Goal: Manage account settings

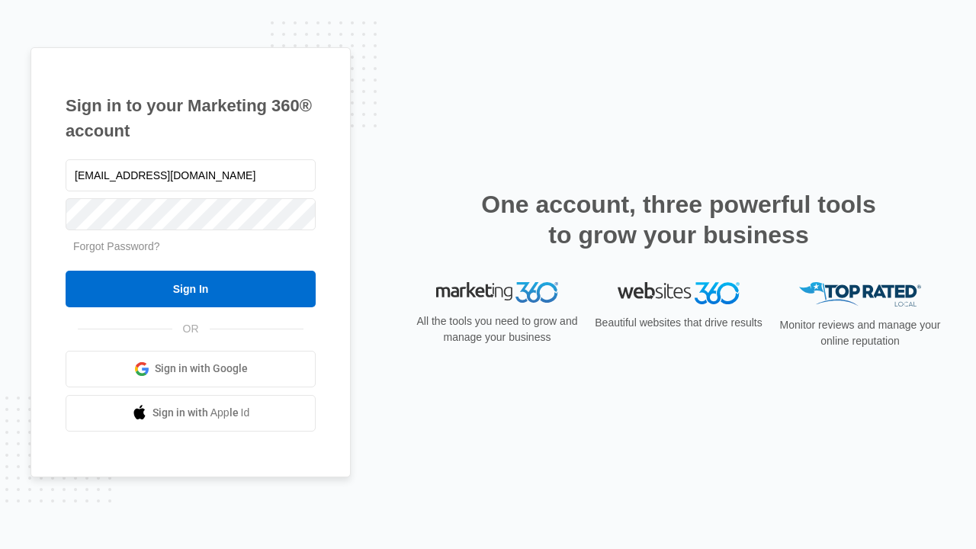
type input "[EMAIL_ADDRESS][DOMAIN_NAME]"
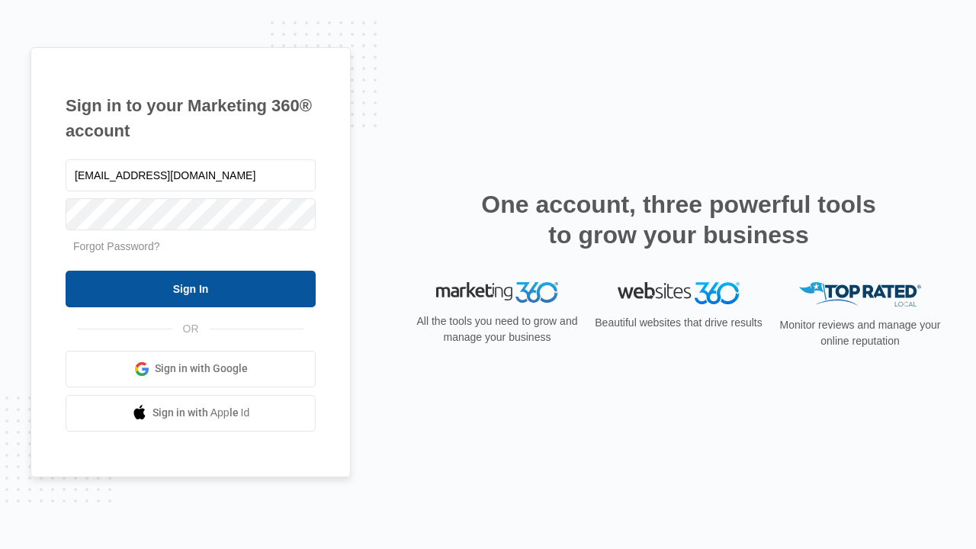
click at [191, 288] on input "Sign In" at bounding box center [191, 289] width 250 height 37
